Goal: Task Accomplishment & Management: Use online tool/utility

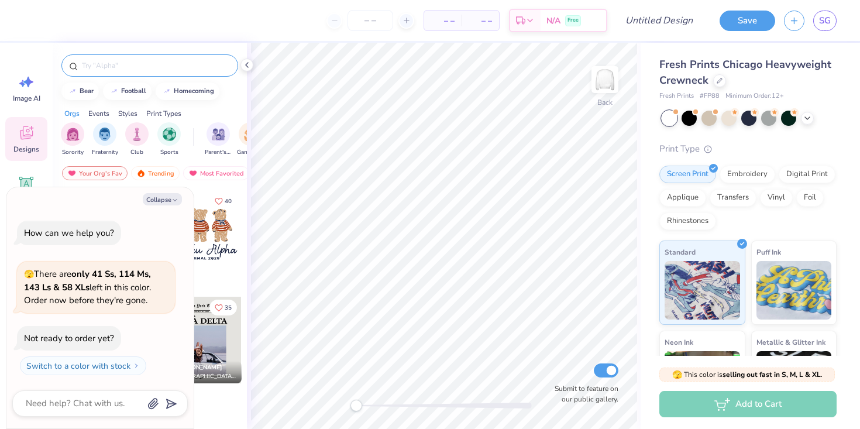
type textarea "x"
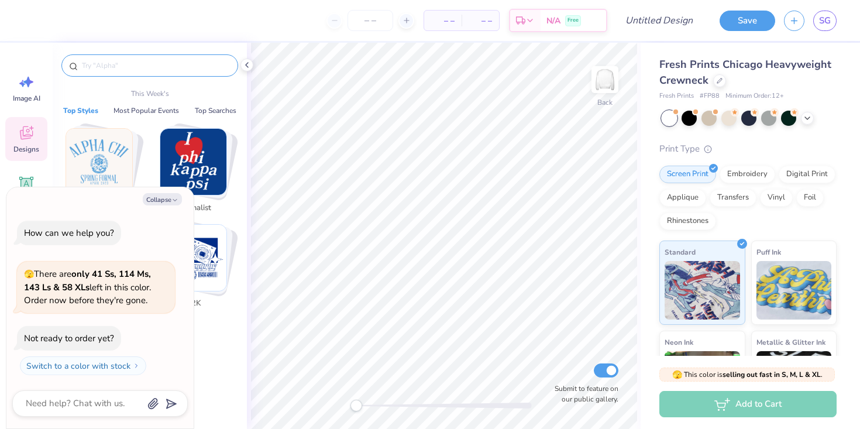
click at [135, 62] on input "text" at bounding box center [156, 66] width 150 height 12
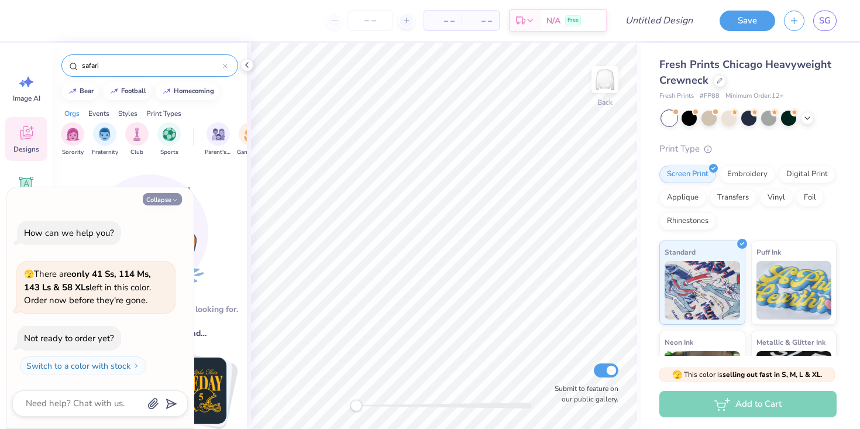
type input "safari"
click at [173, 203] on icon "button" at bounding box center [174, 200] width 7 height 7
type textarea "x"
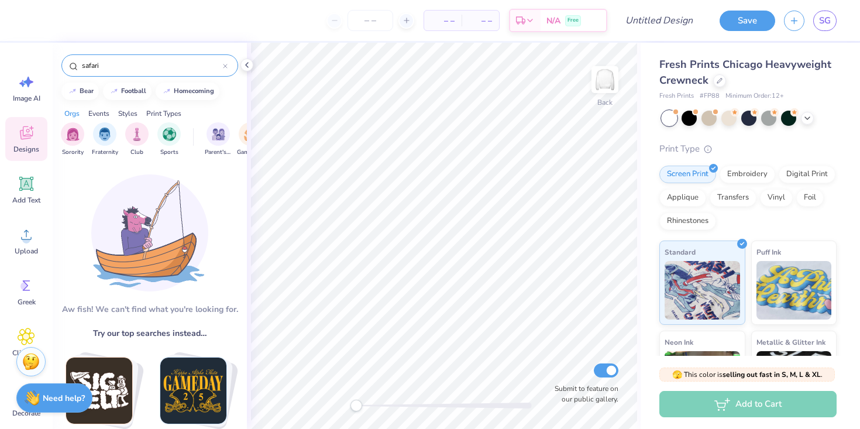
click at [104, 68] on input "safari" at bounding box center [152, 66] width 142 height 12
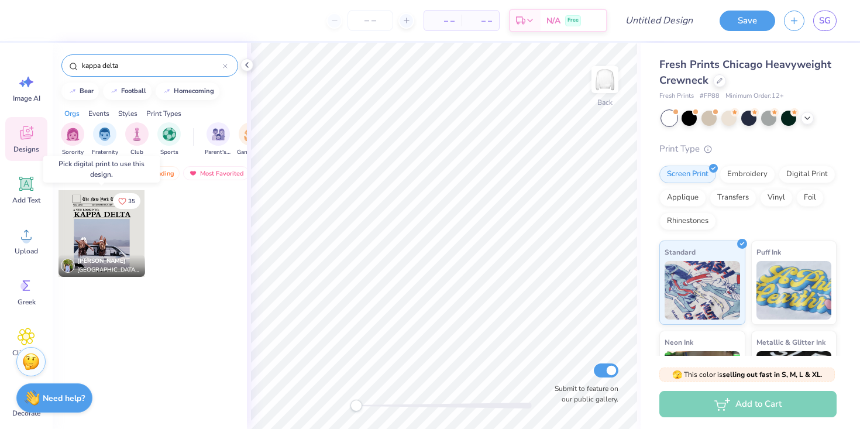
click at [104, 227] on div at bounding box center [101, 233] width 87 height 87
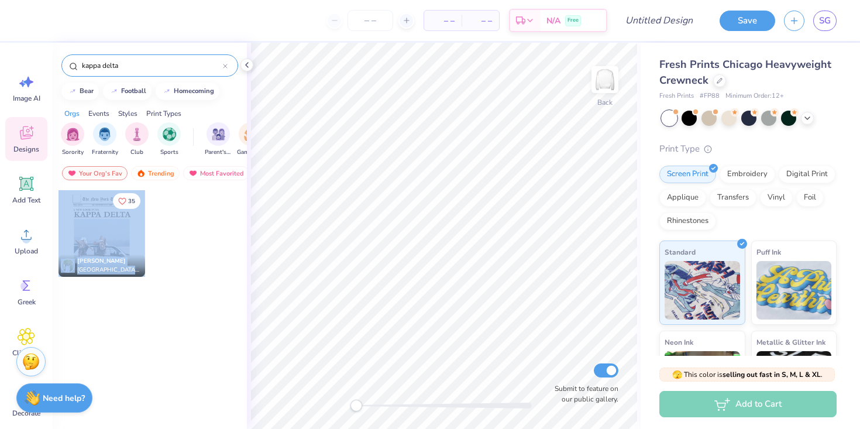
click at [429, 192] on div "– – Per Item – – Total Est. Delivery N/A Free Design Title Save SG Image AI Des…" at bounding box center [430, 214] width 860 height 429
click at [183, 291] on div at bounding box center [198, 243] width 88 height 106
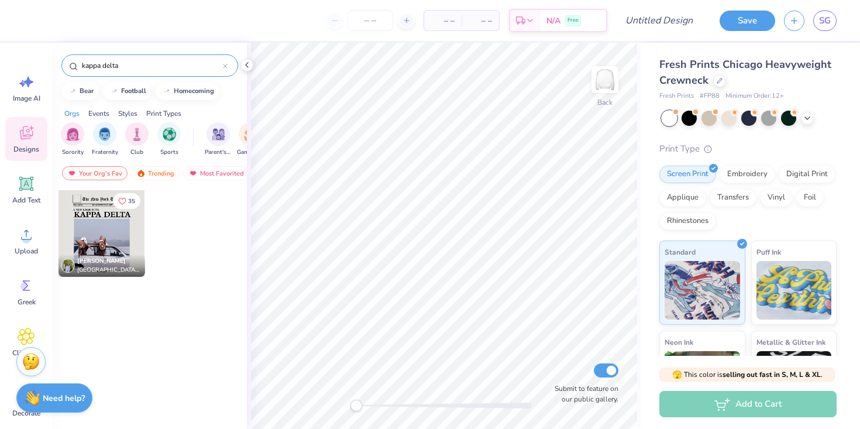
click at [139, 256] on div "[PERSON_NAME] [GEOGRAPHIC_DATA], [GEOGRAPHIC_DATA][US_STATE]" at bounding box center [101, 265] width 87 height 22
click at [118, 233] on div at bounding box center [101, 233] width 87 height 87
drag, startPoint x: 105, startPoint y: 220, endPoint x: 184, endPoint y: 319, distance: 127.0
click at [184, 319] on div "35 [PERSON_NAME] [GEOGRAPHIC_DATA], [GEOGRAPHIC_DATA][US_STATE]" at bounding box center [150, 331] width 194 height 283
click at [116, 228] on div at bounding box center [101, 233] width 87 height 87
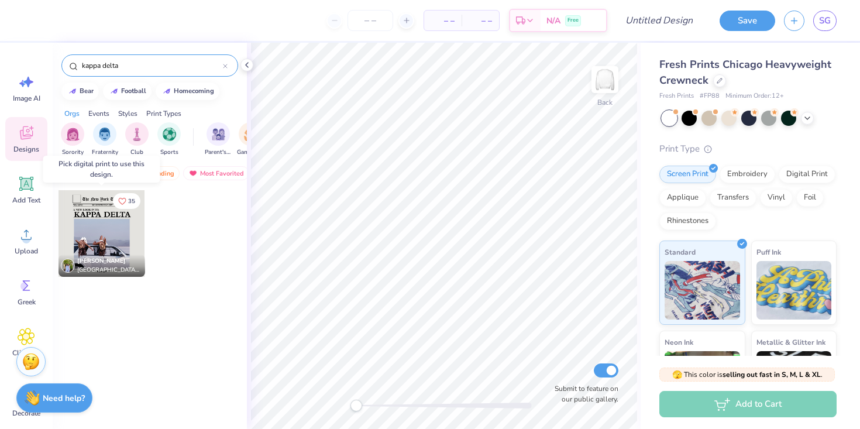
click at [116, 228] on div at bounding box center [101, 233] width 87 height 87
click at [438, 245] on div "– – Per Item – – Total Est. Delivery N/A Free Design Title Save SG Image AI Des…" at bounding box center [430, 214] width 860 height 429
click at [133, 290] on div "35 [PERSON_NAME] [GEOGRAPHIC_DATA], [GEOGRAPHIC_DATA][US_STATE]" at bounding box center [102, 243] width 88 height 106
click at [91, 195] on div at bounding box center [101, 233] width 87 height 87
click at [816, 174] on div "Digital Print" at bounding box center [807, 173] width 57 height 18
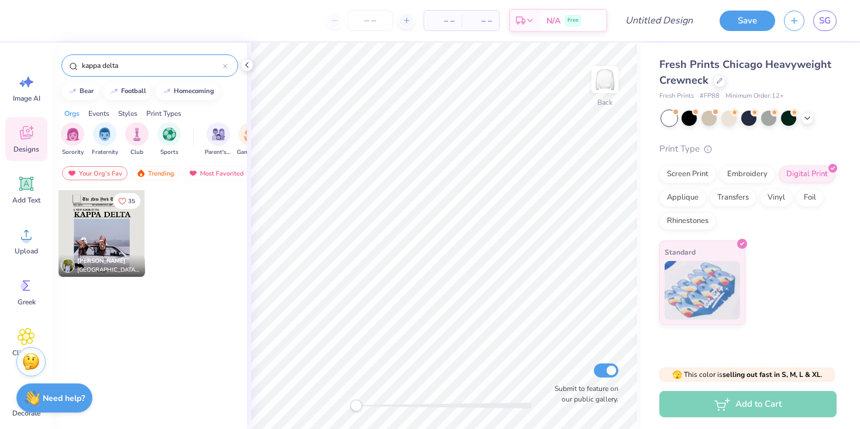
click at [108, 237] on div at bounding box center [101, 233] width 87 height 87
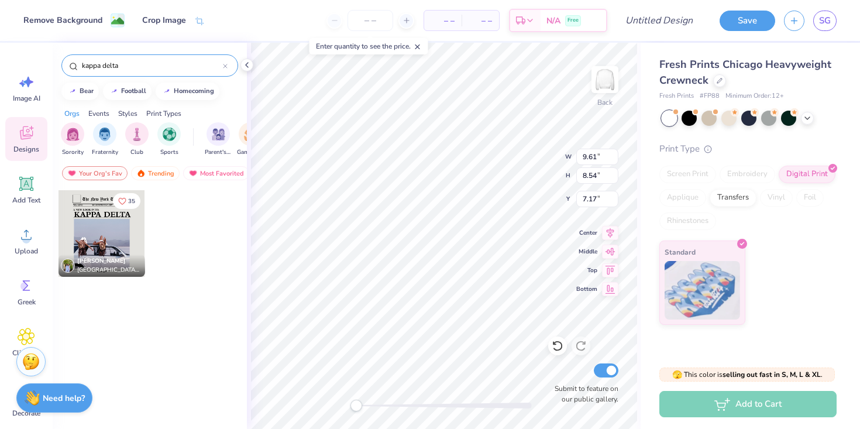
click at [116, 60] on input "kappa delta" at bounding box center [152, 66] width 142 height 12
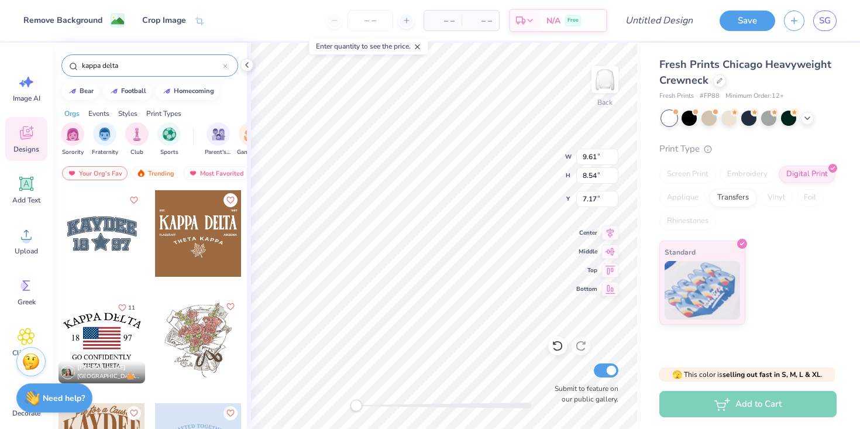
click at [116, 60] on input "kappa delta" at bounding box center [152, 66] width 142 height 12
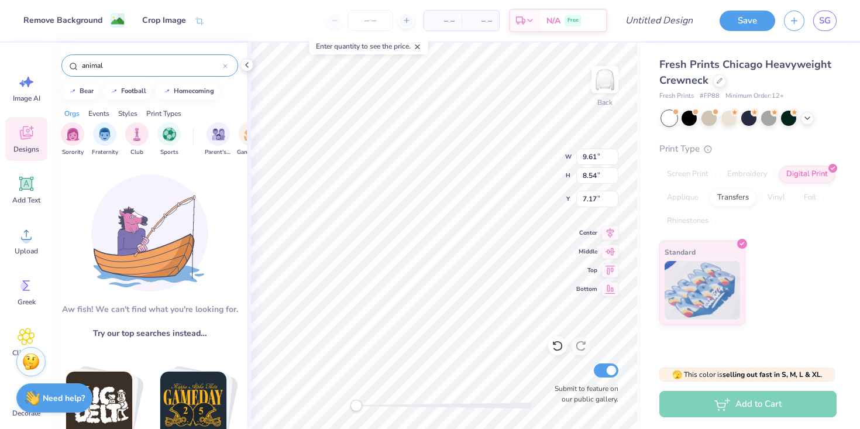
click at [92, 60] on input "animal" at bounding box center [152, 66] width 142 height 12
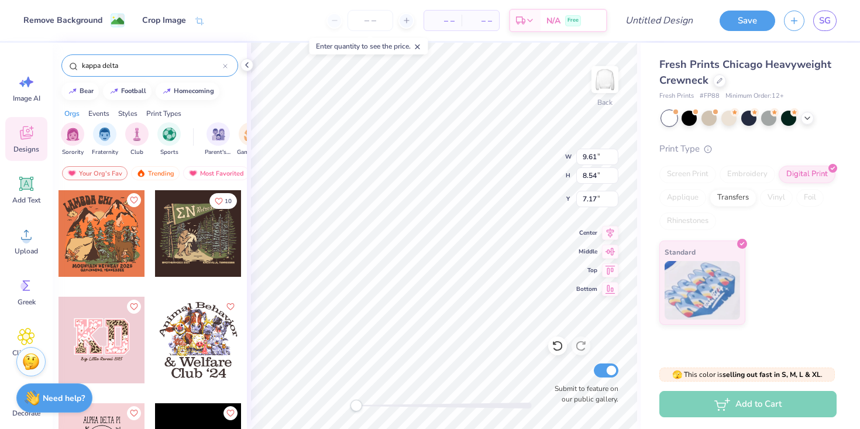
type input "kappa delta"
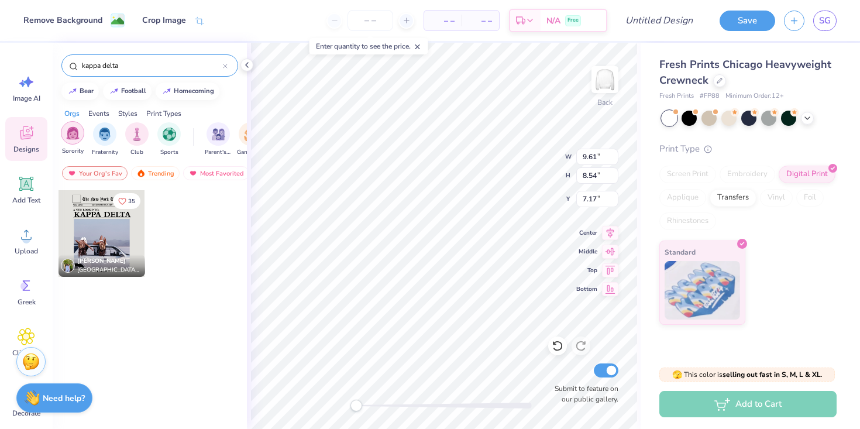
click at [77, 132] on img "filter for Sorority" at bounding box center [72, 132] width 13 height 13
click at [103, 69] on input "kappa delta" at bounding box center [152, 66] width 142 height 12
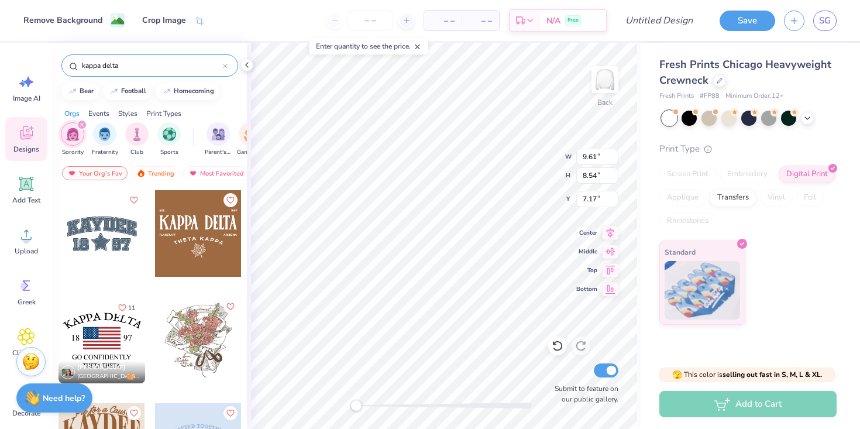
click at [103, 69] on input "kappa delta" at bounding box center [152, 66] width 142 height 12
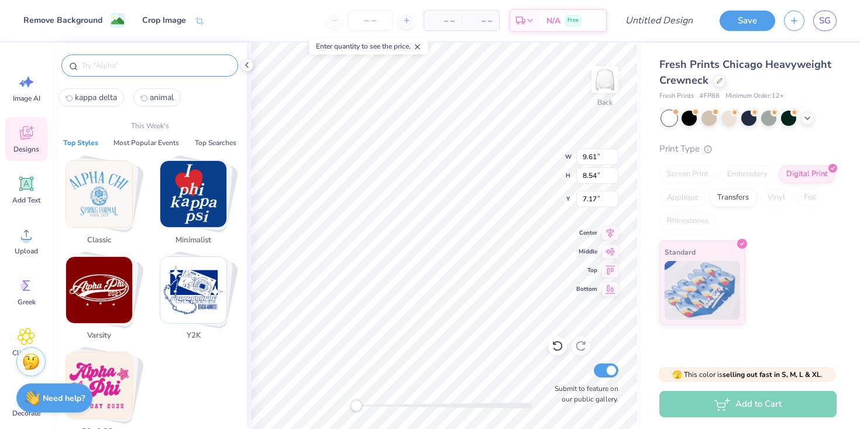
click at [84, 192] on img "Stack Card Button Classic" at bounding box center [99, 194] width 66 height 66
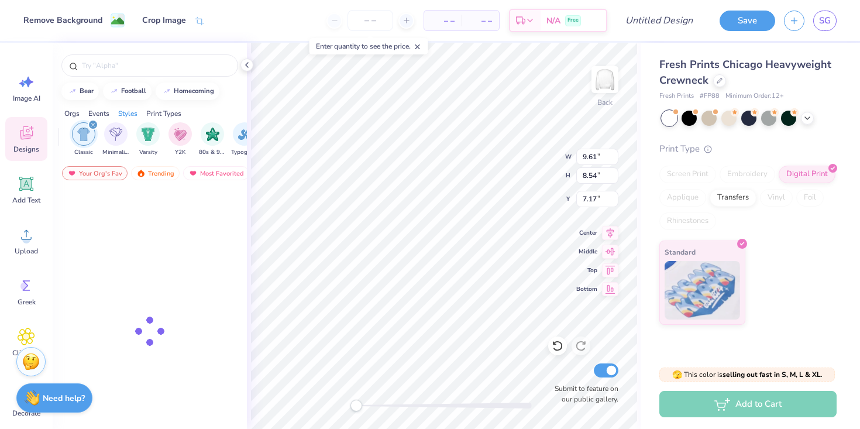
scroll to position [0, 613]
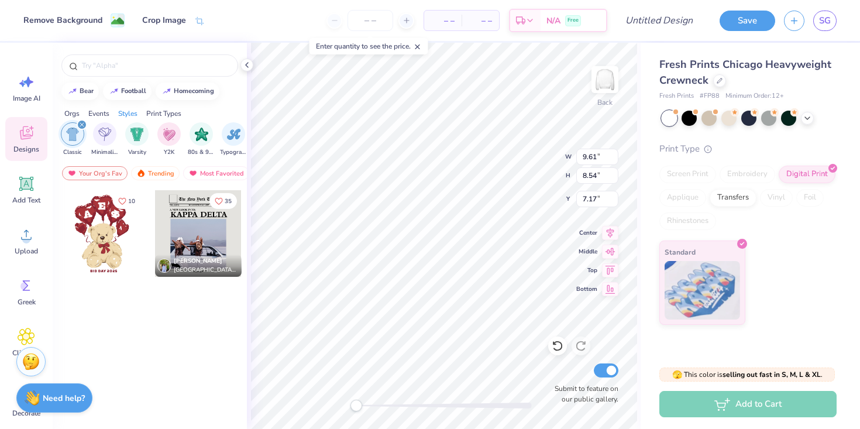
click at [82, 126] on icon "filter for Classic" at bounding box center [82, 124] width 5 height 5
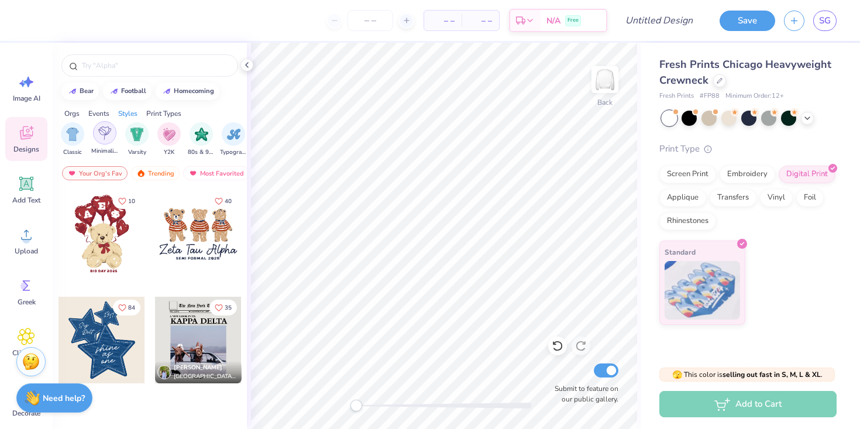
click at [105, 133] on img "filter for Minimalist" at bounding box center [104, 132] width 13 height 13
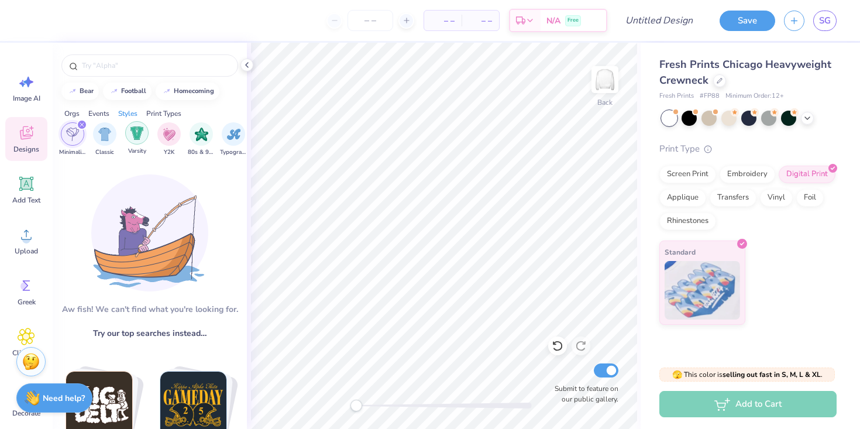
click at [144, 131] on div "filter for Varsity" at bounding box center [136, 132] width 23 height 23
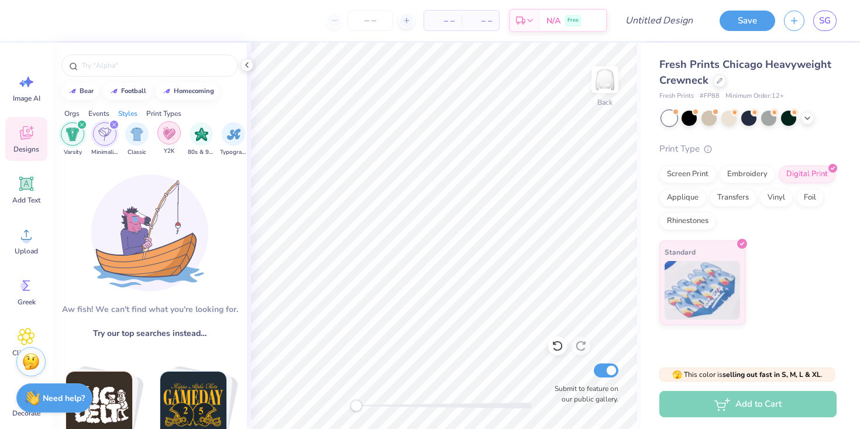
click at [176, 134] on div "filter for Y2K" at bounding box center [168, 132] width 23 height 23
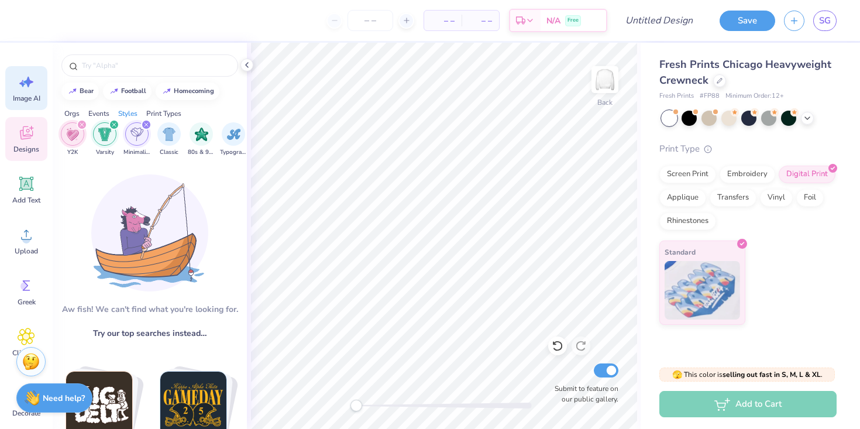
click at [27, 91] on div "Image AI" at bounding box center [26, 88] width 42 height 44
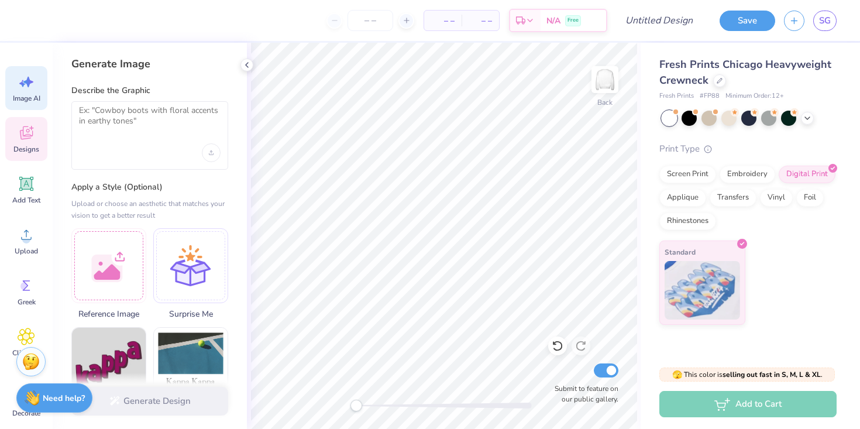
click at [34, 130] on icon at bounding box center [27, 133] width 18 height 18
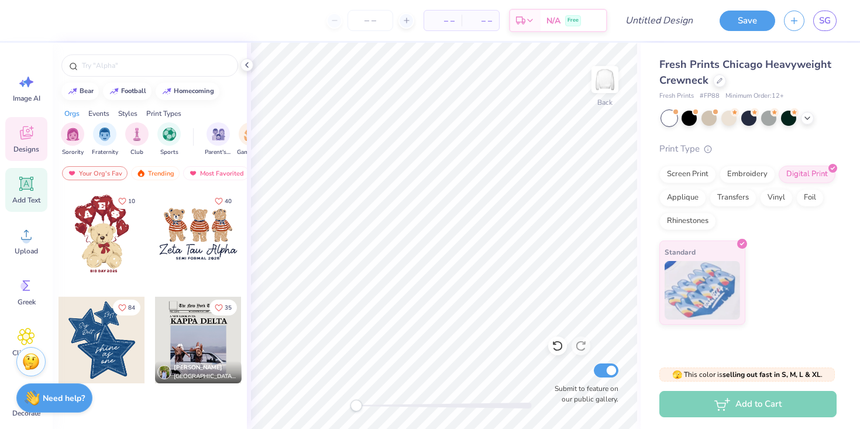
click at [25, 194] on div "Add Text" at bounding box center [26, 190] width 42 height 44
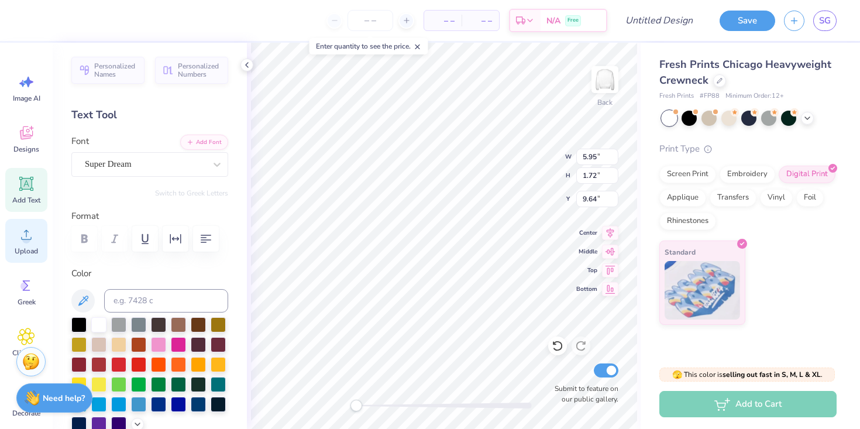
click at [34, 247] on span "Upload" at bounding box center [26, 250] width 23 height 9
click at [26, 128] on icon at bounding box center [27, 133] width 18 height 18
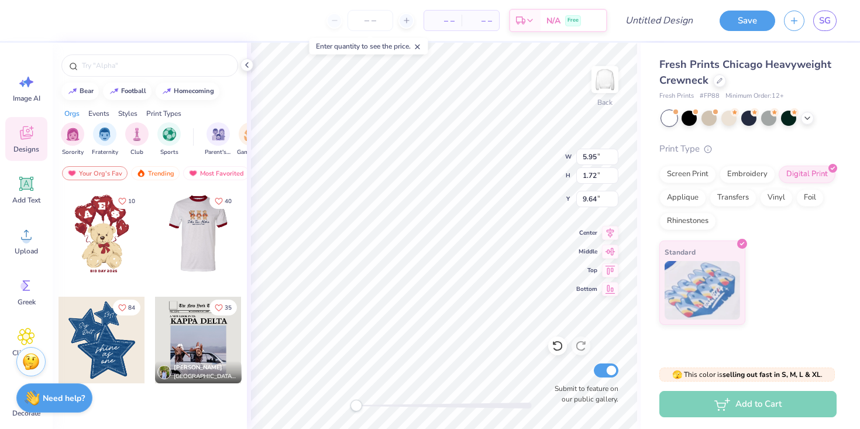
click at [155, 231] on div at bounding box center [111, 233] width 87 height 87
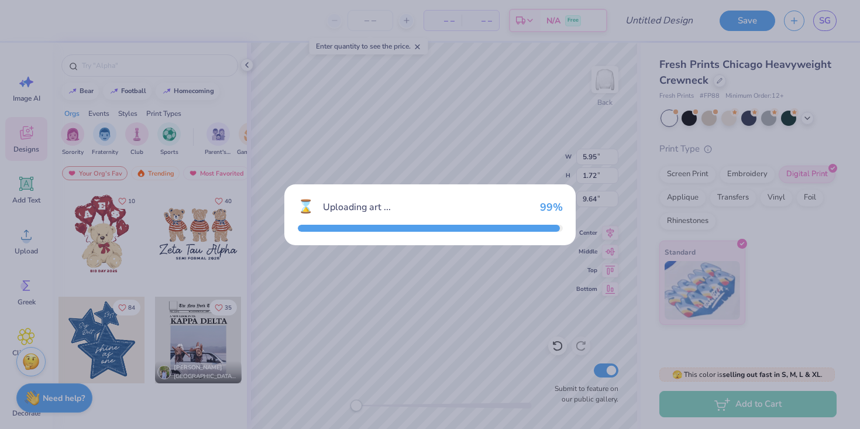
type input "8.13"
type input "5.50"
type input "3.00"
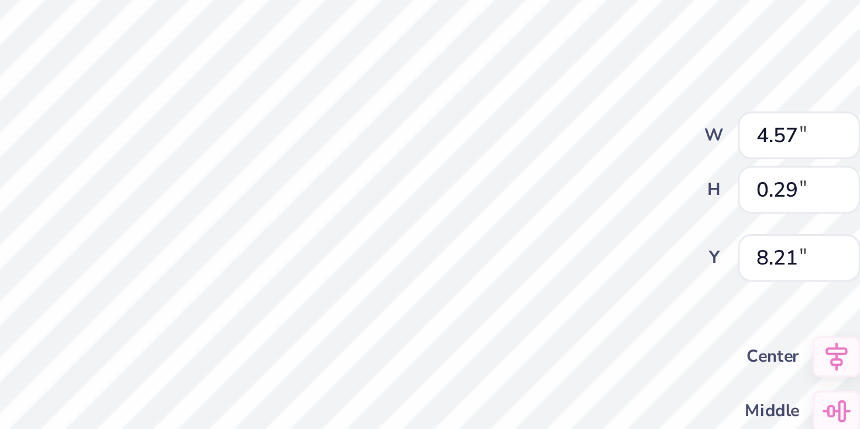
scroll to position [0, 2]
type textarea "Safari Date Function 2025"
